Goal: Information Seeking & Learning: Understand process/instructions

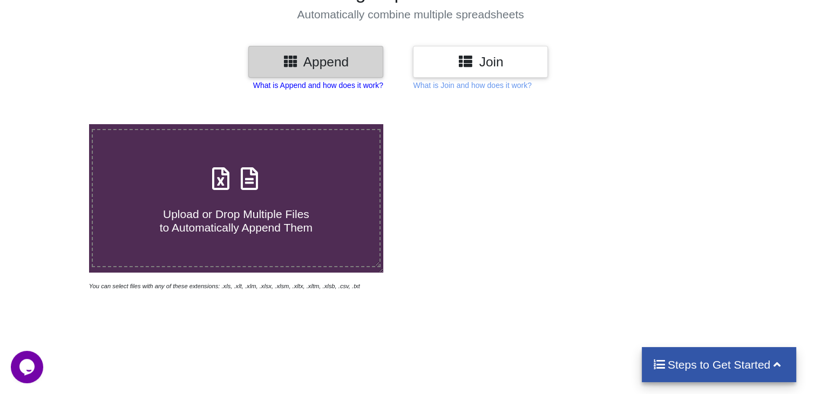
scroll to position [54, 0]
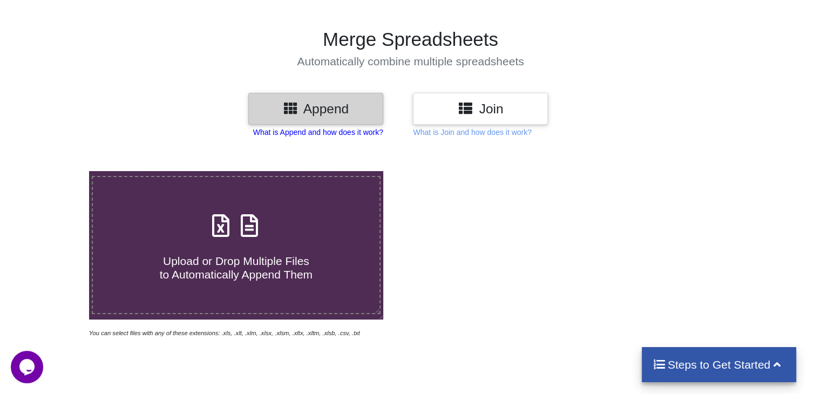
click at [332, 133] on p "What is Append and how does it work?" at bounding box center [318, 132] width 130 height 11
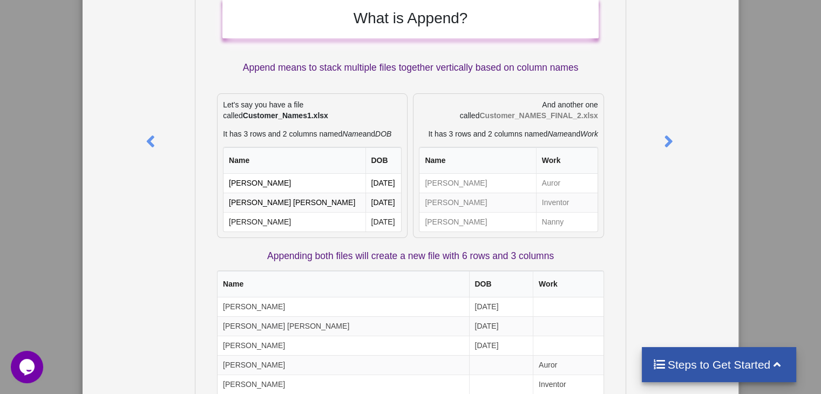
scroll to position [0, 0]
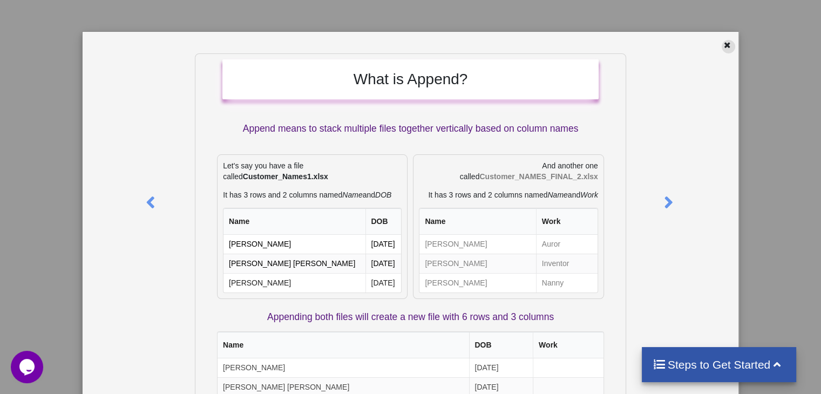
click at [723, 46] on icon at bounding box center [726, 44] width 9 height 8
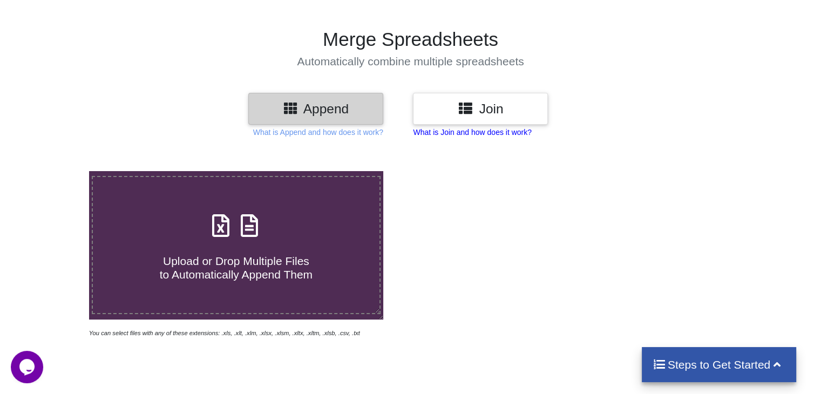
click at [488, 131] on p "What is Join and how does it work?" at bounding box center [472, 132] width 118 height 11
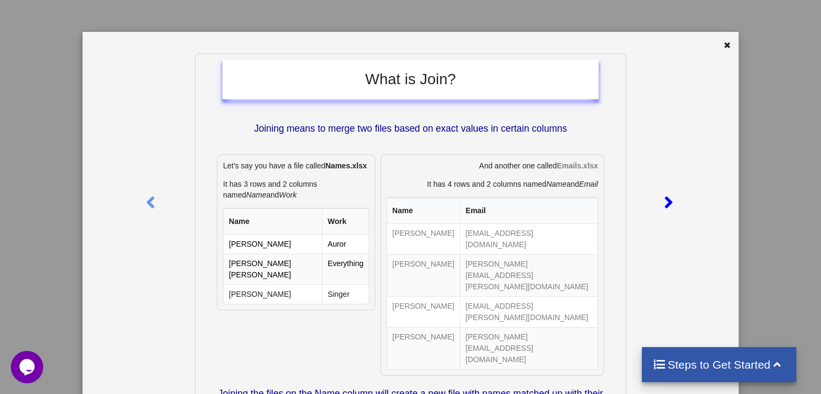
click at [657, 199] on icon at bounding box center [668, 197] width 22 height 19
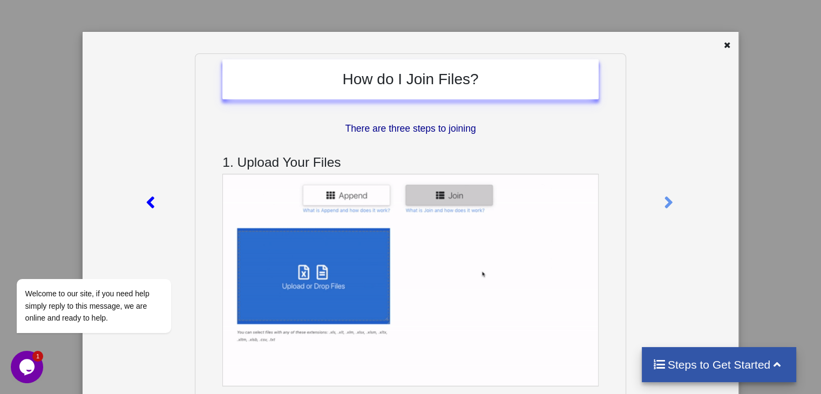
click at [145, 204] on icon at bounding box center [150, 197] width 22 height 19
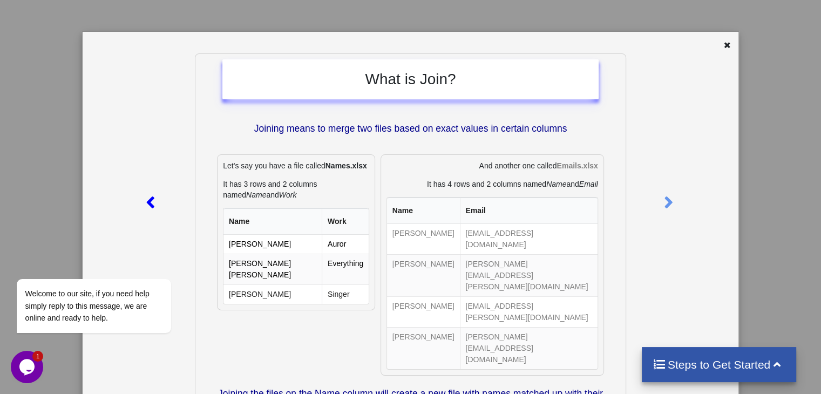
click at [145, 204] on icon at bounding box center [150, 197] width 22 height 19
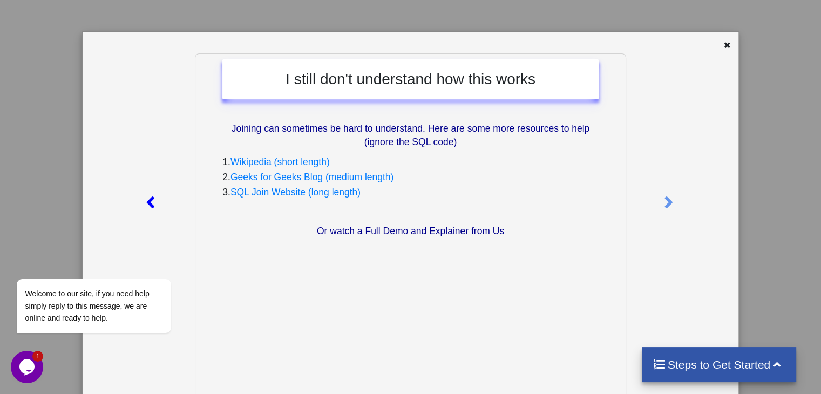
click at [145, 204] on icon at bounding box center [150, 197] width 22 height 19
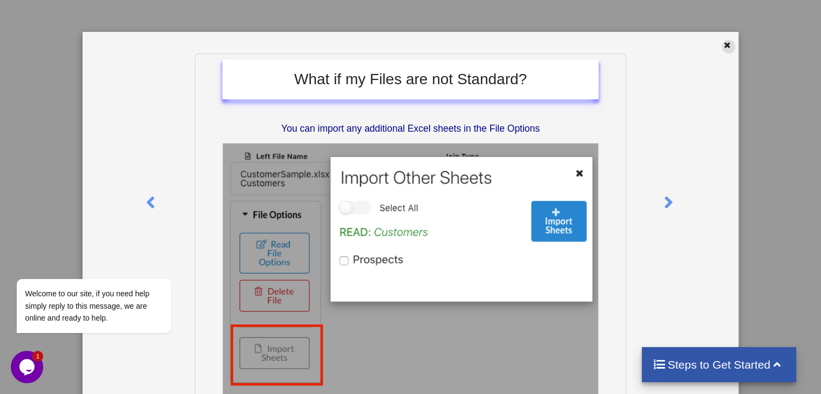
click at [724, 45] on icon at bounding box center [726, 44] width 9 height 8
